Goal: Task Accomplishment & Management: Use online tool/utility

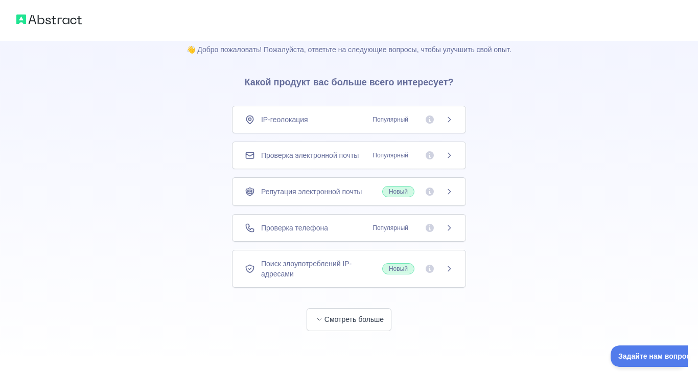
scroll to position [57, 0]
click at [358, 315] on font "Смотреть больше" at bounding box center [353, 319] width 59 height 8
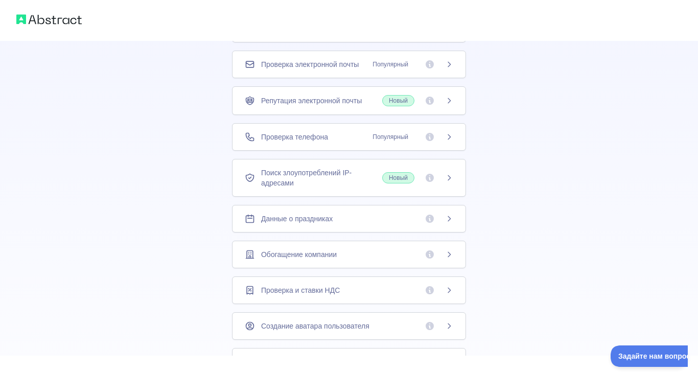
scroll to position [102, 0]
click at [432, 141] on span "Популярный" at bounding box center [409, 138] width 87 height 10
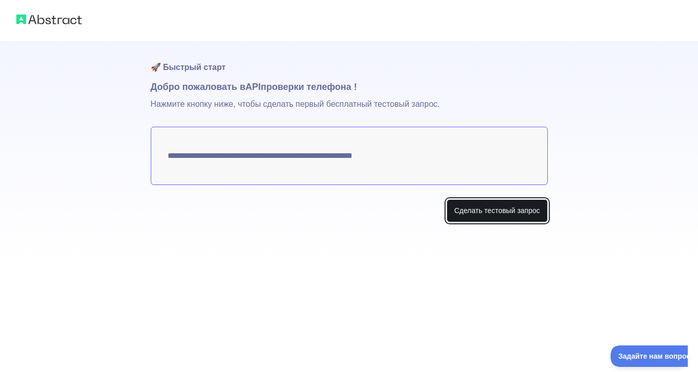
click at [485, 208] on font "Сделать тестовый запрос" at bounding box center [497, 210] width 86 height 8
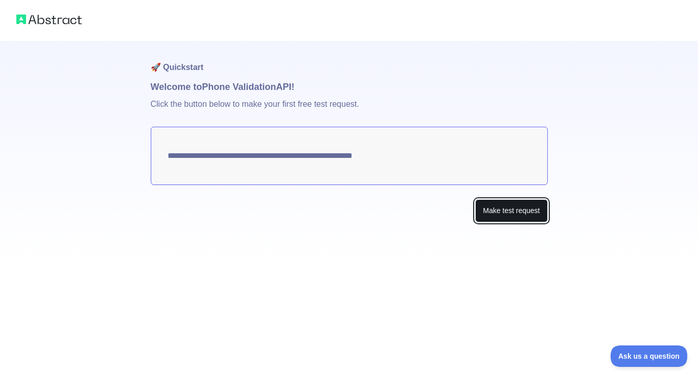
click at [503, 204] on button "Make test request" at bounding box center [511, 210] width 72 height 23
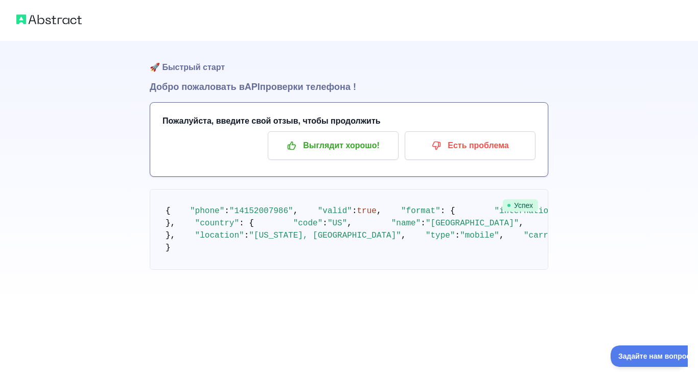
click at [348, 64] on h1 "🚀 Быстрый старт" at bounding box center [349, 60] width 398 height 39
click at [31, 19] on img at bounding box center [48, 19] width 65 height 14
click at [65, 24] on img at bounding box center [48, 19] width 65 height 14
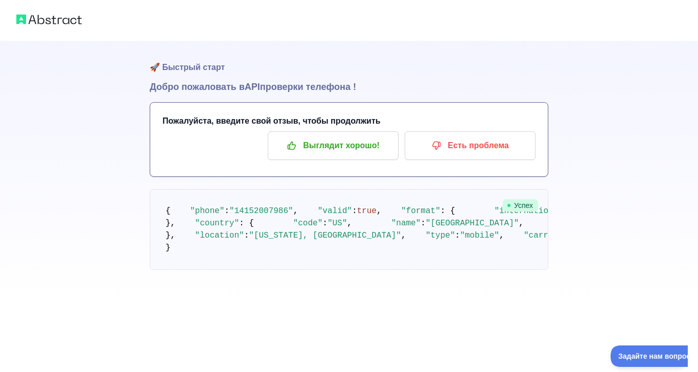
click at [300, 80] on h1 "Добро пожаловать в API проверки телефона !" at bounding box center [349, 87] width 398 height 14
click at [34, 12] on img at bounding box center [48, 19] width 65 height 14
click at [46, 21] on img at bounding box center [48, 19] width 65 height 14
click at [573, 206] on span ""[PHONE_NUMBER]"" at bounding box center [612, 210] width 79 height 9
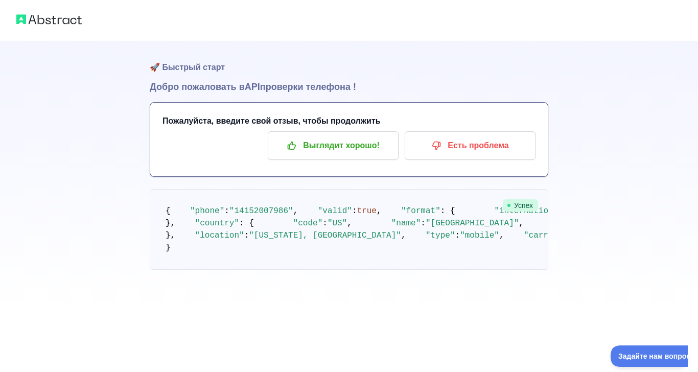
click at [573, 206] on span ""[PHONE_NUMBER]"" at bounding box center [612, 210] width 79 height 9
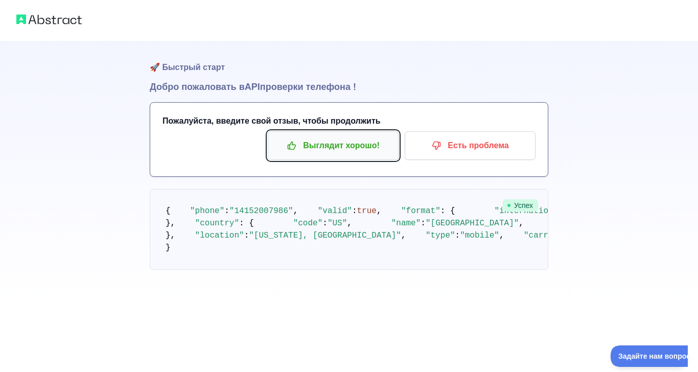
click at [339, 147] on font "Выглядит хорошо!" at bounding box center [341, 145] width 77 height 9
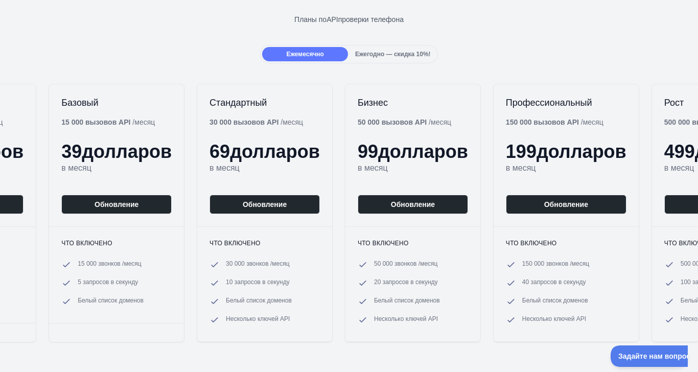
scroll to position [68, 0]
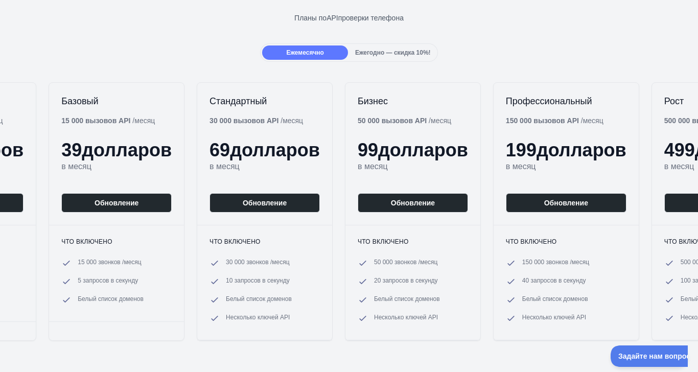
click at [306, 49] on font "Ежемесячно" at bounding box center [304, 52] width 37 height 7
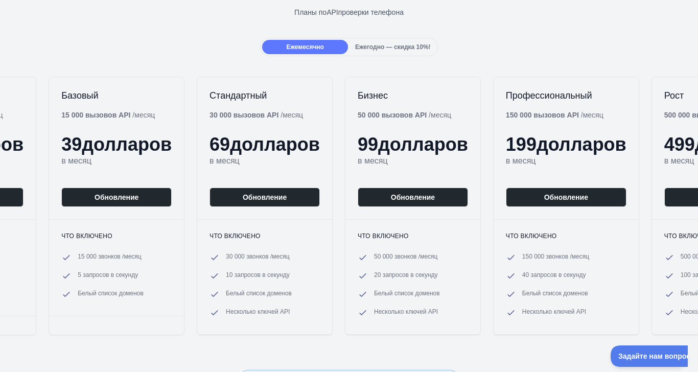
scroll to position [0, 0]
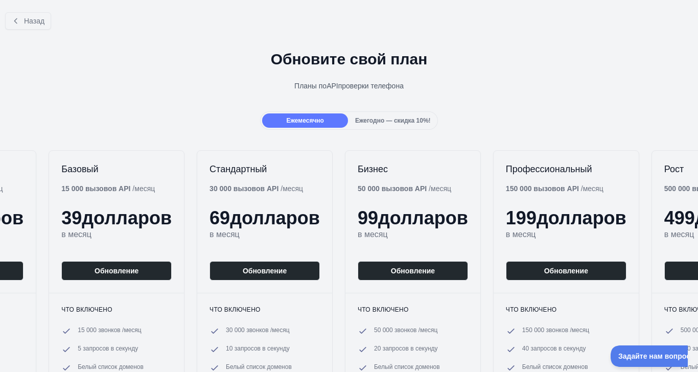
drag, startPoint x: 65, startPoint y: 168, endPoint x: 58, endPoint y: 108, distance: 60.2
click at [29, 21] on font "Назад" at bounding box center [34, 21] width 20 height 8
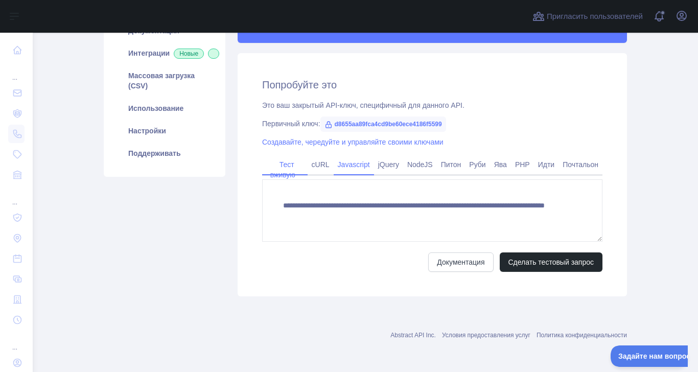
scroll to position [170, 0]
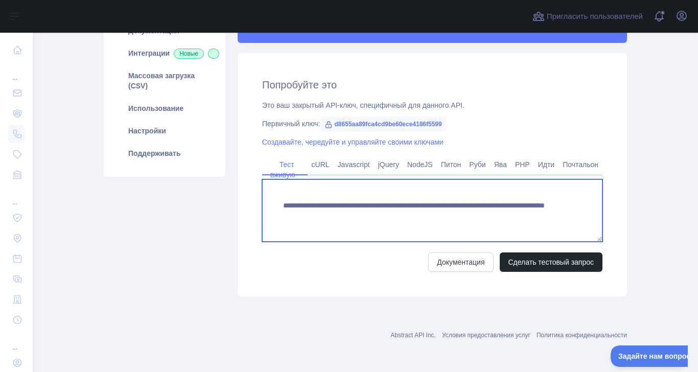
drag, startPoint x: 308, startPoint y: 192, endPoint x: 503, endPoint y: 199, distance: 195.8
click at [503, 199] on textarea "**********" at bounding box center [432, 210] width 340 height 62
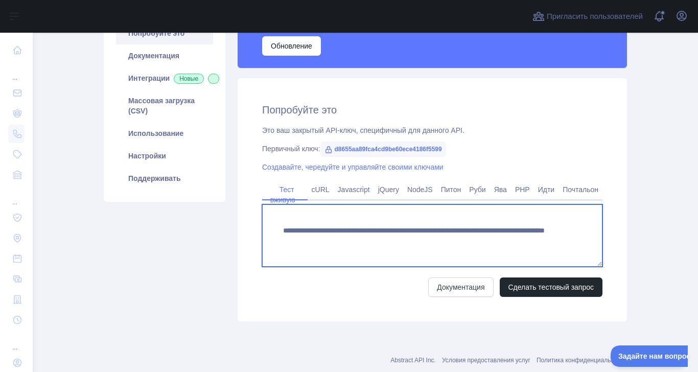
scroll to position [102, 0]
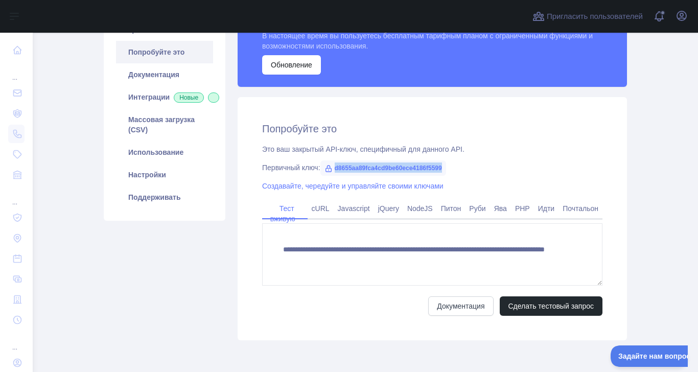
drag, startPoint x: 447, startPoint y: 167, endPoint x: 333, endPoint y: 172, distance: 114.5
click at [333, 172] on div "Первичный ключ: d8655aa89fca4cd9be60ece4186f5599" at bounding box center [432, 167] width 340 height 10
copy font "d8655aa89fca4cd9be60ece4186f5599"
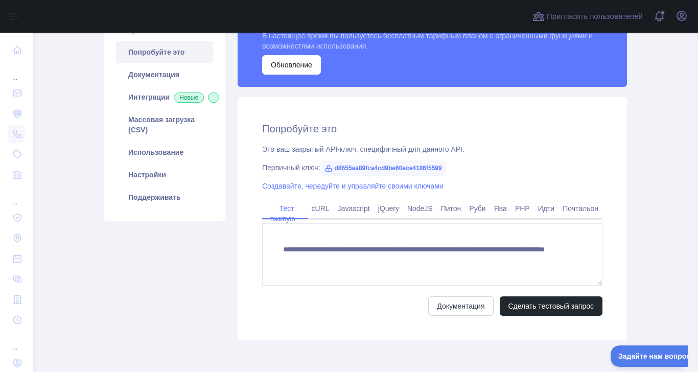
click at [568, 182] on div "Создавайте, чередуйте и управляйте своими ключами" at bounding box center [432, 186] width 340 height 10
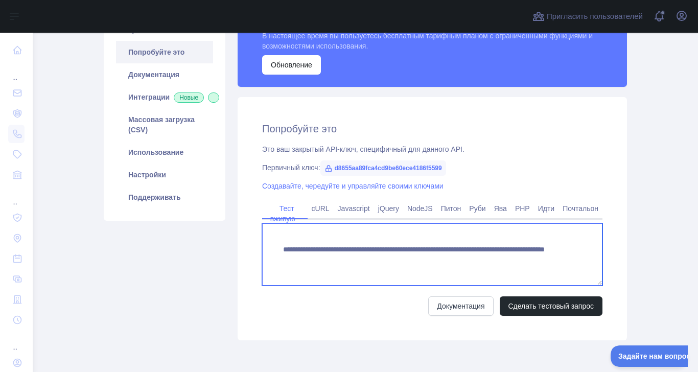
drag, startPoint x: 503, startPoint y: 258, endPoint x: 306, endPoint y: 258, distance: 197.7
click at [306, 258] on textarea "**********" at bounding box center [432, 254] width 340 height 62
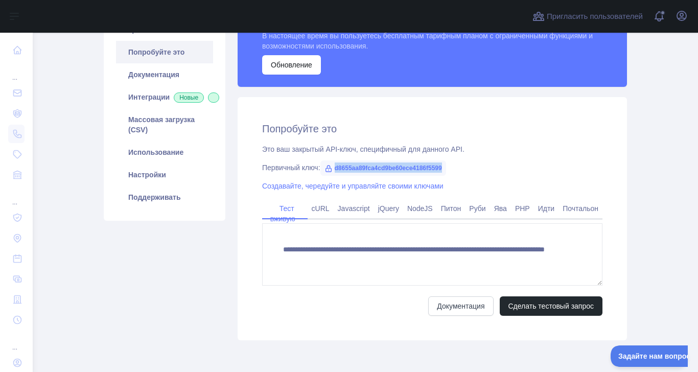
drag, startPoint x: 454, startPoint y: 170, endPoint x: 334, endPoint y: 168, distance: 120.1
click at [334, 168] on div "Первичный ключ: d8655aa89fca4cd9be60ece4186f5599" at bounding box center [432, 167] width 340 height 10
copy font "d8655aa89fca4cd9be60ece4186f5599"
